Goal: Transaction & Acquisition: Purchase product/service

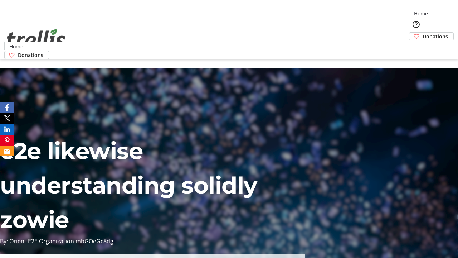
click at [422, 33] on span "Donations" at bounding box center [434, 37] width 25 height 8
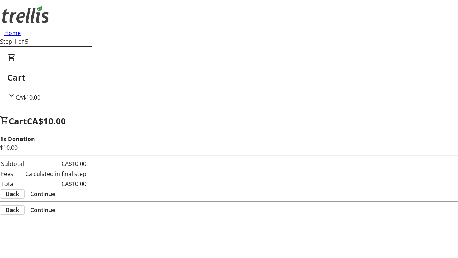
select select "CA"
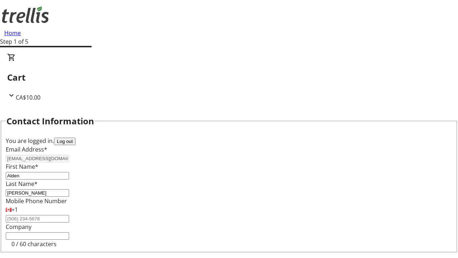
scroll to position [96, 0]
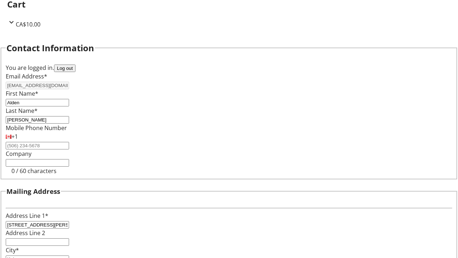
select select "BC"
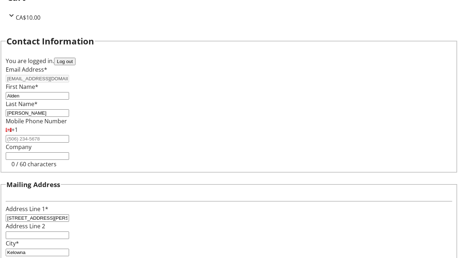
type input "Kelowna"
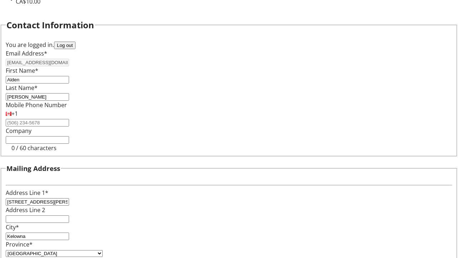
type input "V1Y 0C2"
